Goal: Navigation & Orientation: Go to known website

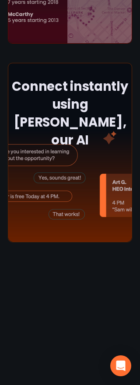
scroll to position [1965, 0]
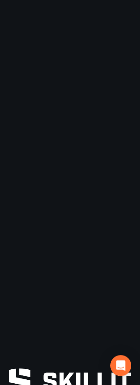
scroll to position [1965, 0]
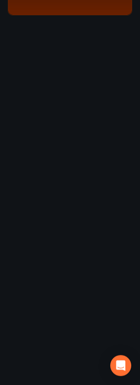
scroll to position [1965, 0]
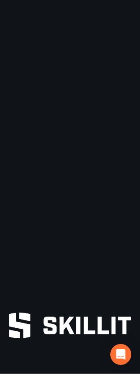
scroll to position [2010, 0]
